Goal: Information Seeking & Learning: Learn about a topic

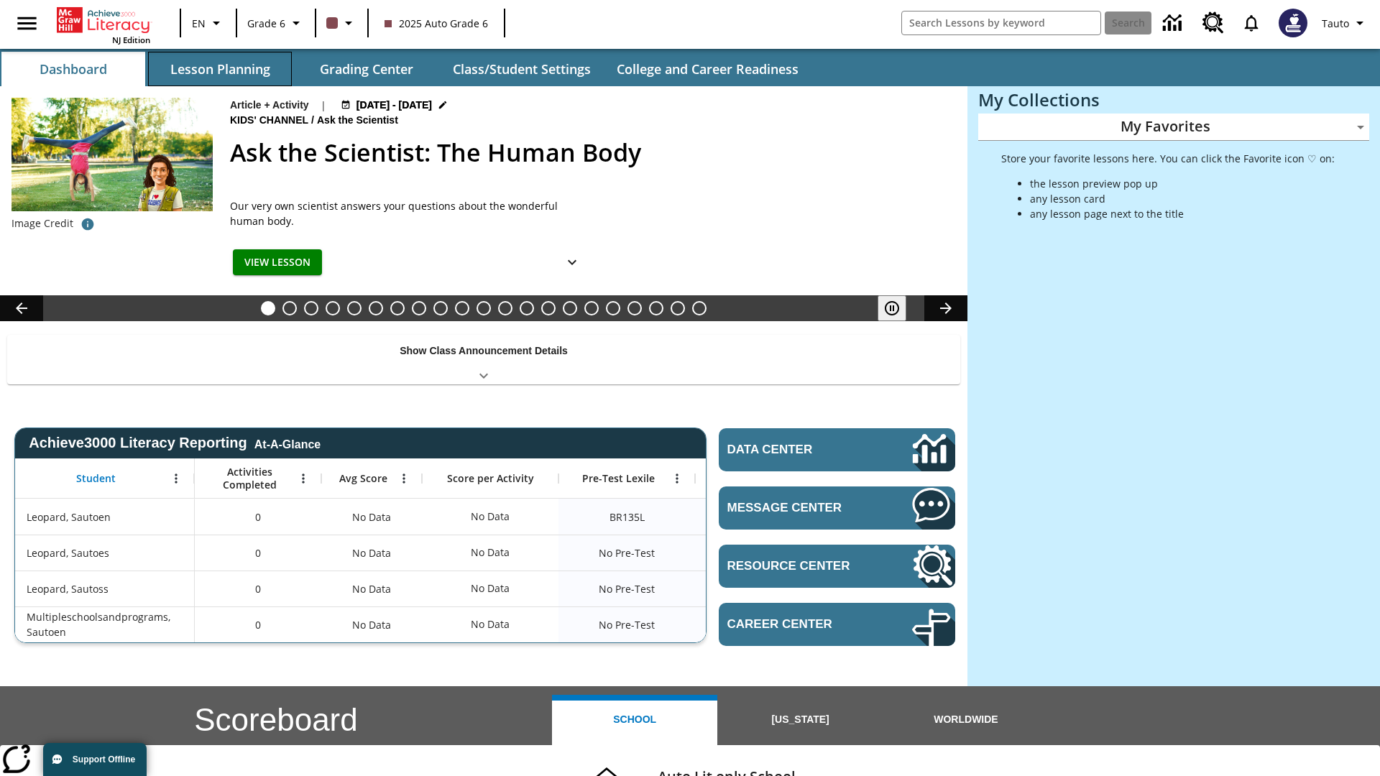
click at [220, 69] on button "Lesson Planning" at bounding box center [220, 69] width 144 height 35
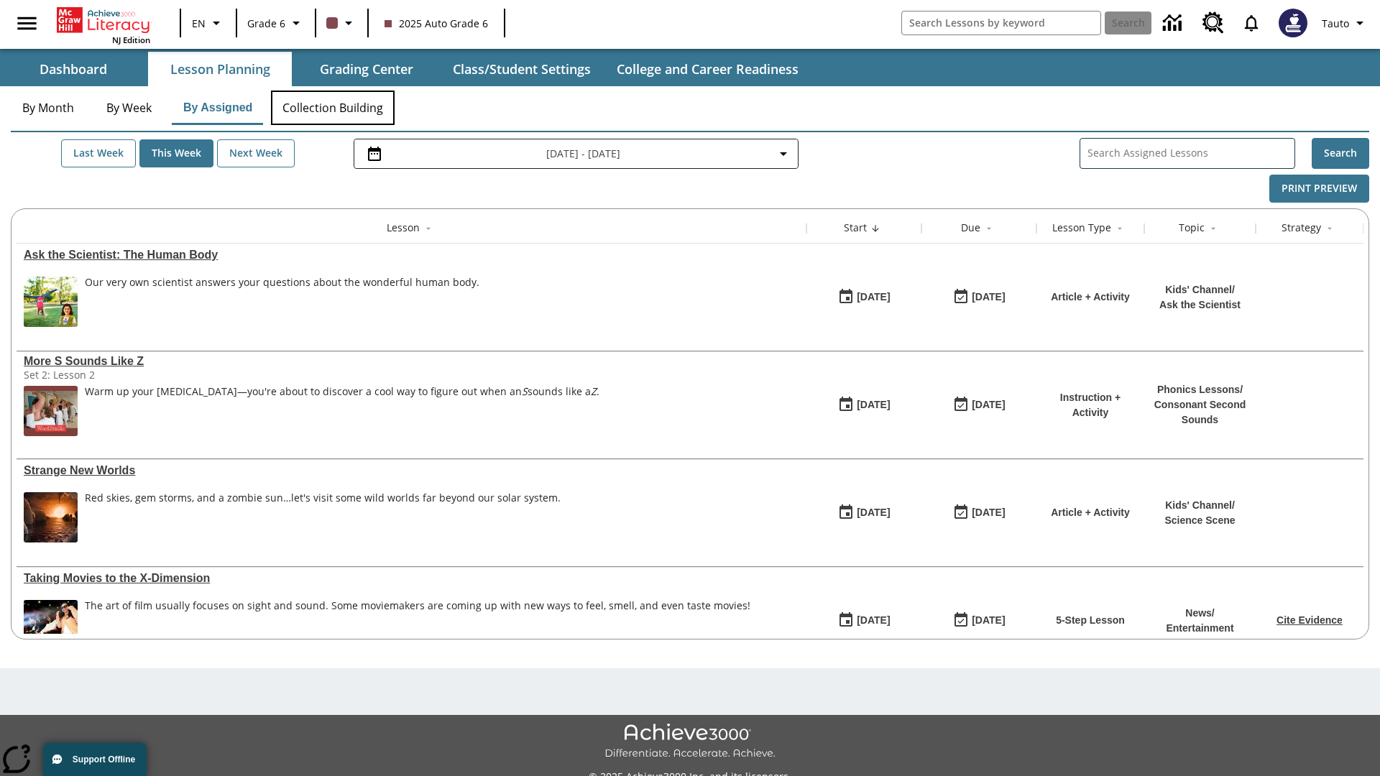
click at [332, 108] on button "Collection Building" at bounding box center [333, 108] width 124 height 35
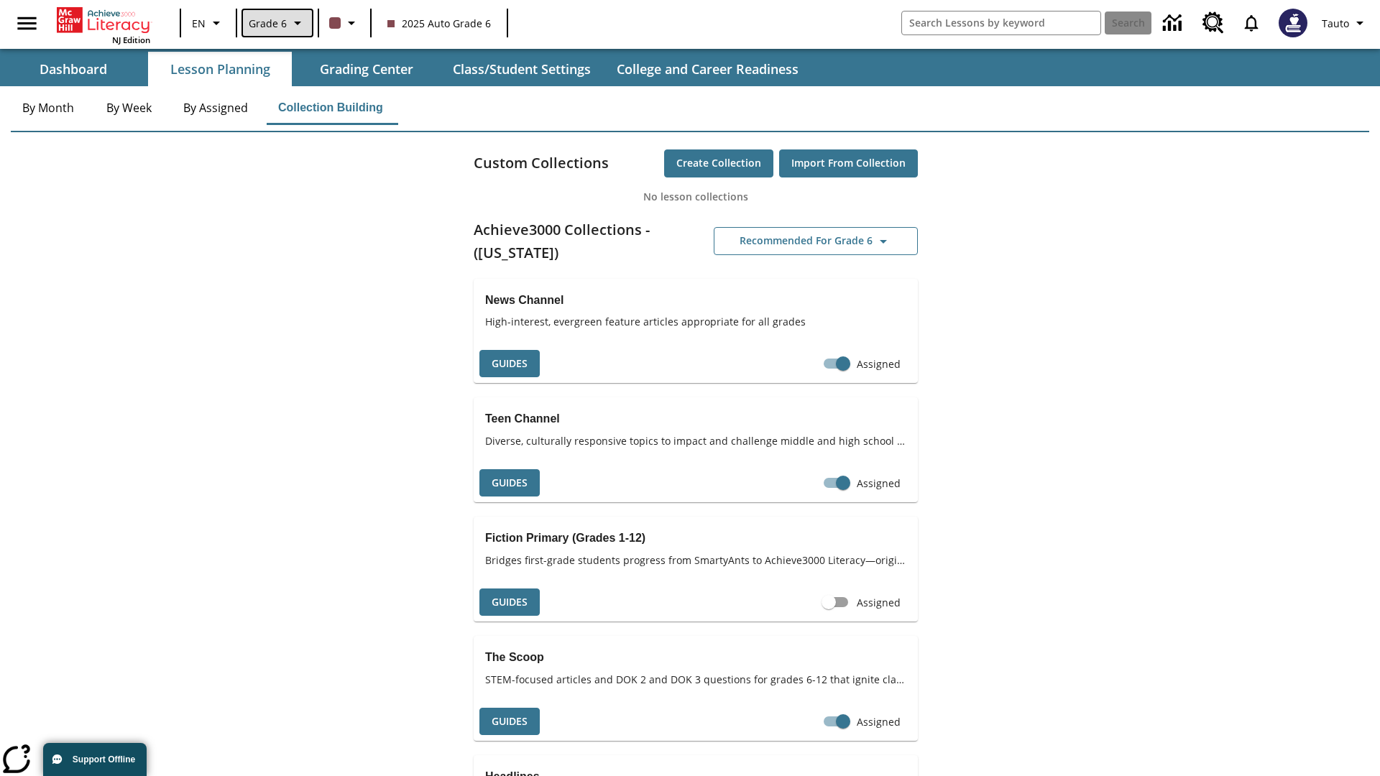
click at [276, 23] on span "Grade 6" at bounding box center [268, 23] width 38 height 15
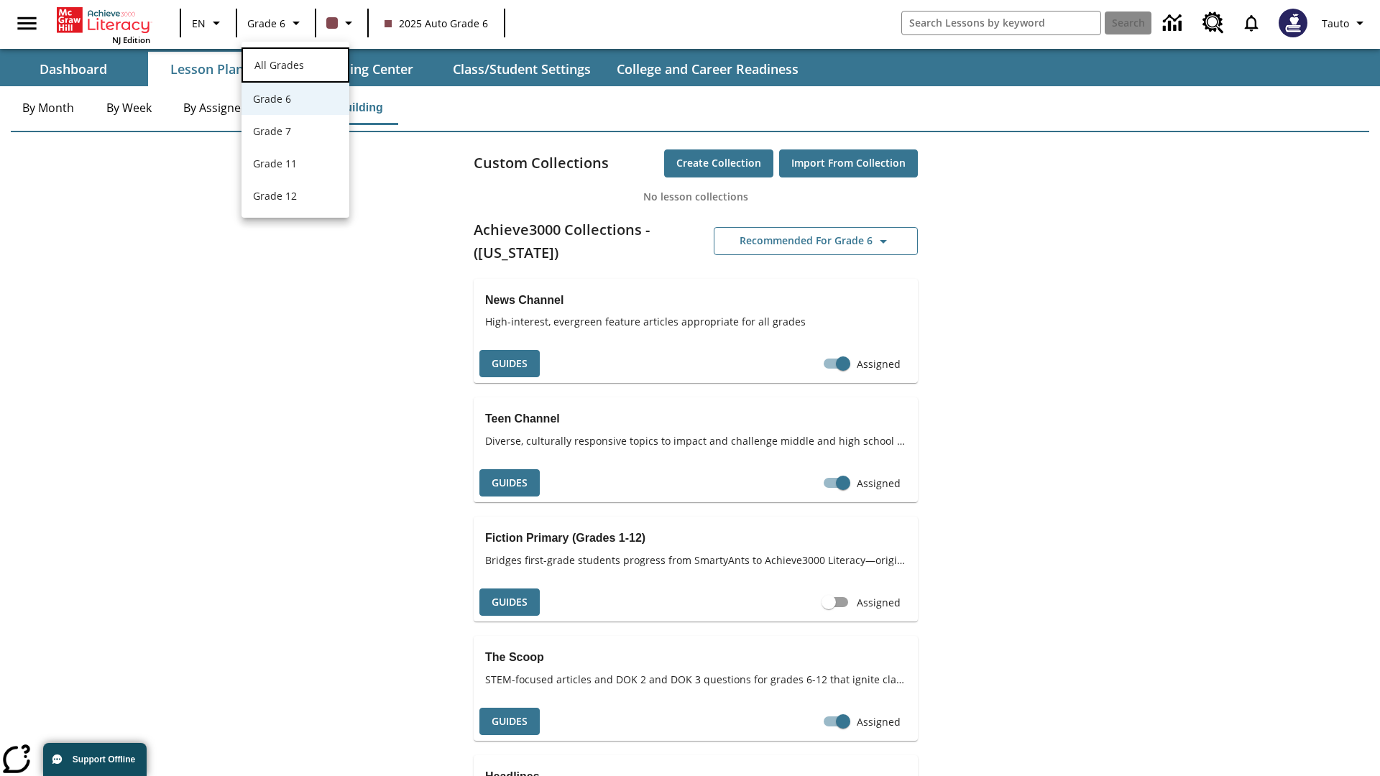
click at [295, 63] on span "All Grades" at bounding box center [279, 65] width 50 height 14
